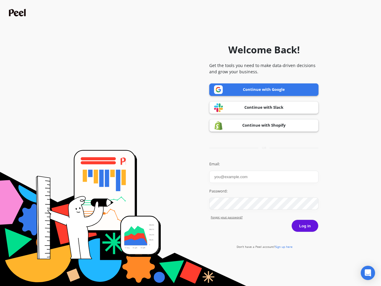
click at [368, 272] on icon "Open Intercom Messenger" at bounding box center [368, 272] width 6 height 7
